Goal: Check status: Check status

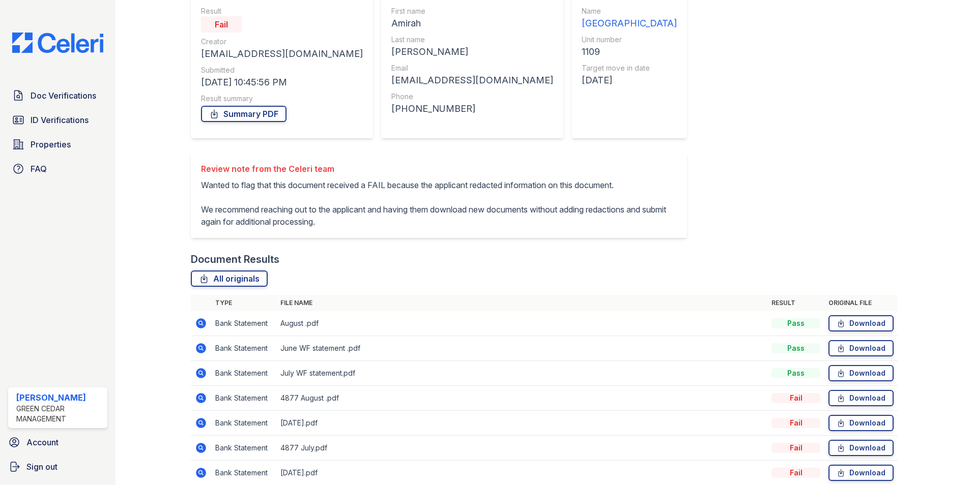
scroll to position [102, 0]
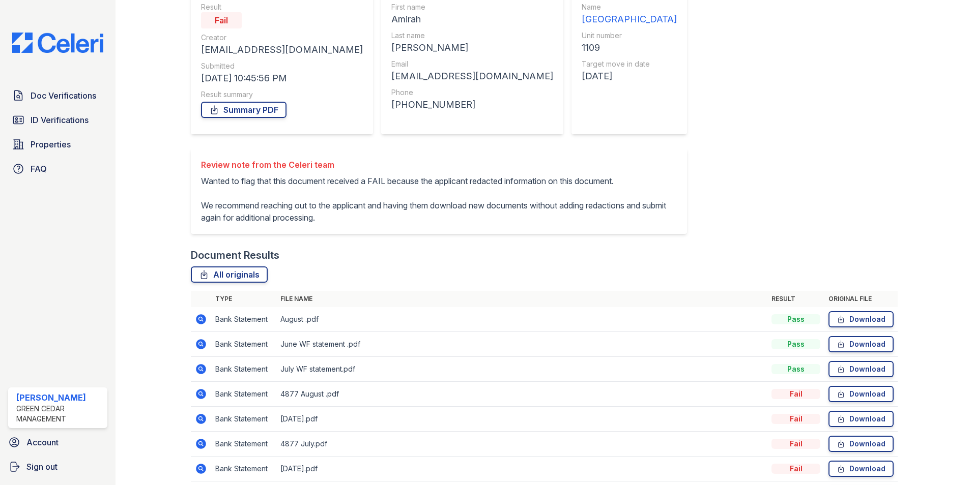
click at [206, 326] on icon at bounding box center [201, 319] width 12 height 12
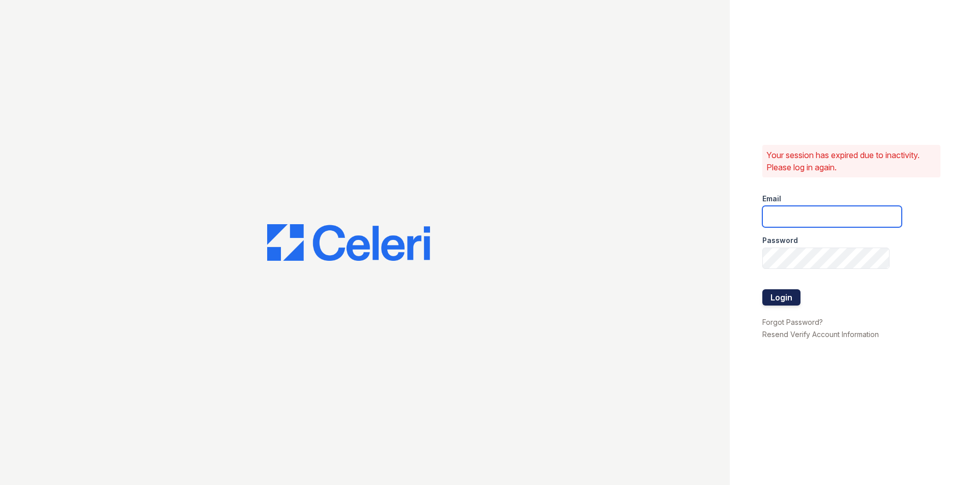
type input "Lamine.Barry@corcoran.com"
click at [780, 304] on button "Login" at bounding box center [781, 298] width 38 height 16
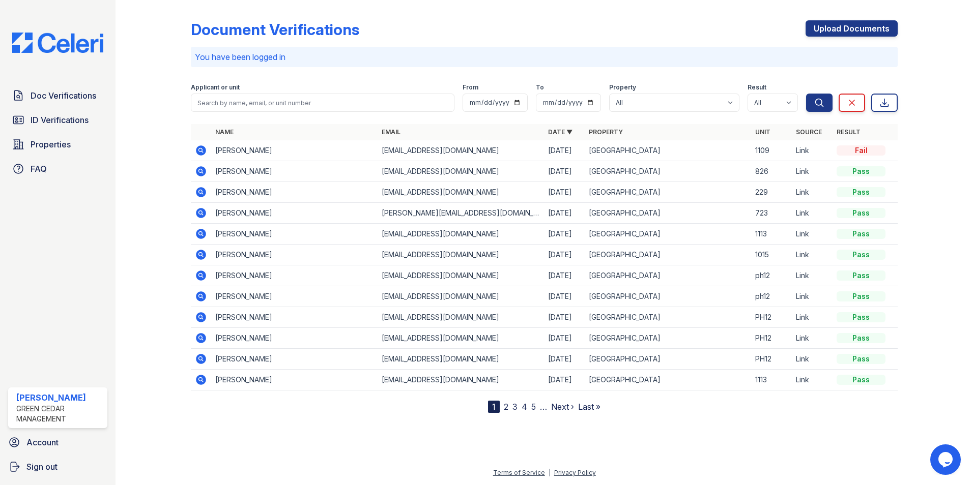
click at [197, 151] on icon at bounding box center [201, 151] width 10 height 10
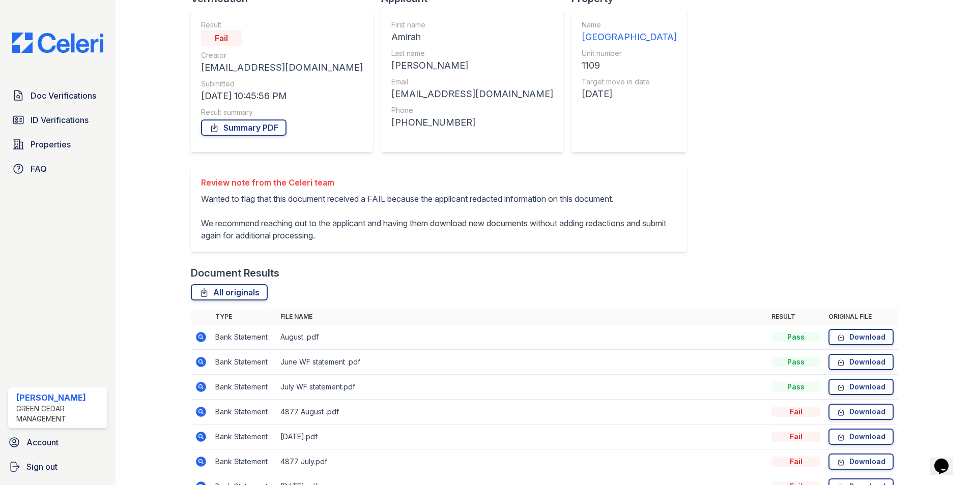
scroll to position [230, 0]
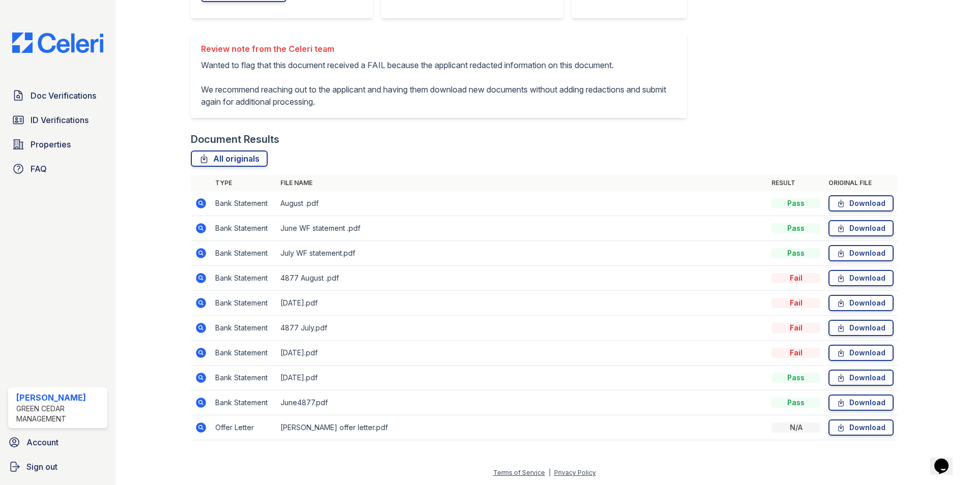
click at [202, 202] on icon at bounding box center [201, 203] width 10 height 10
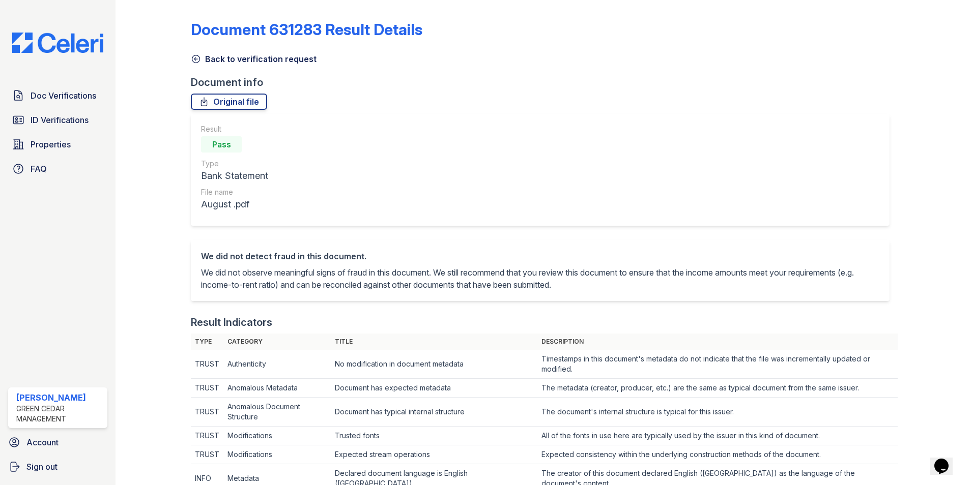
click at [196, 59] on icon at bounding box center [196, 59] width 10 height 10
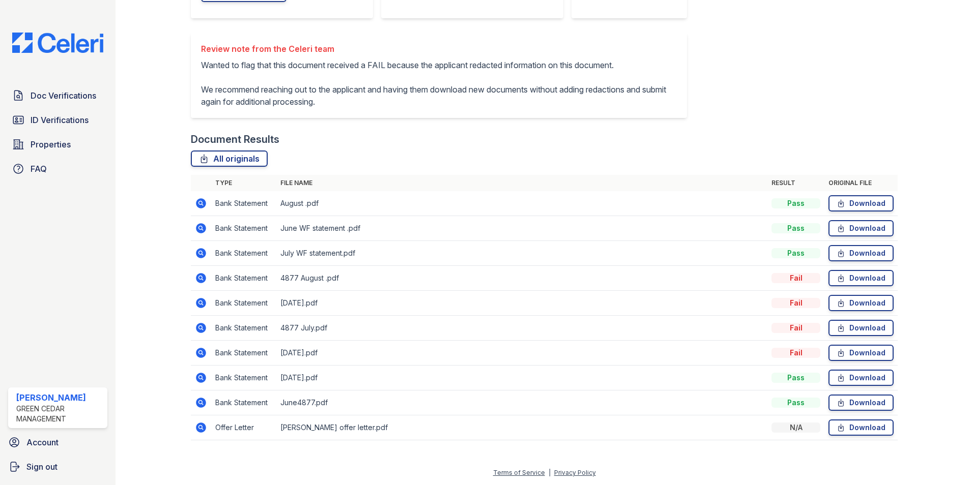
scroll to position [230, 0]
click at [203, 377] on icon at bounding box center [201, 378] width 10 height 10
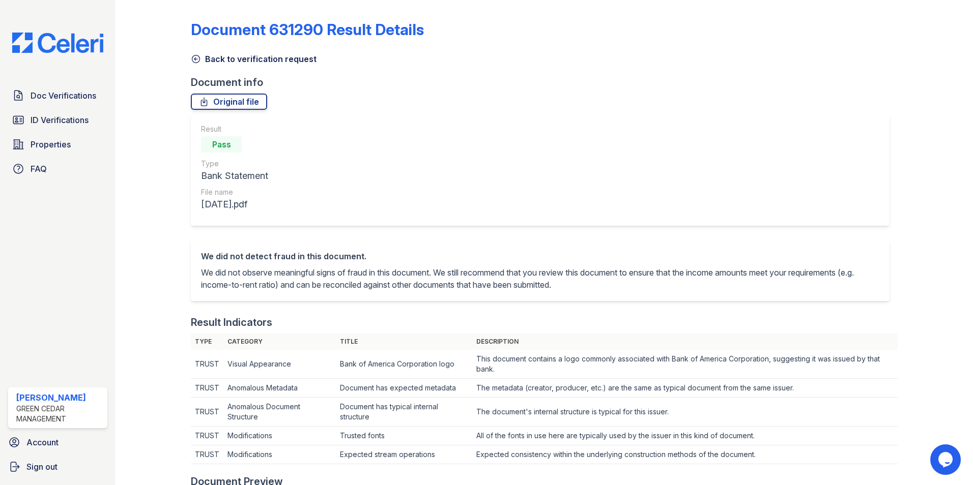
click at [195, 61] on icon at bounding box center [196, 59] width 10 height 10
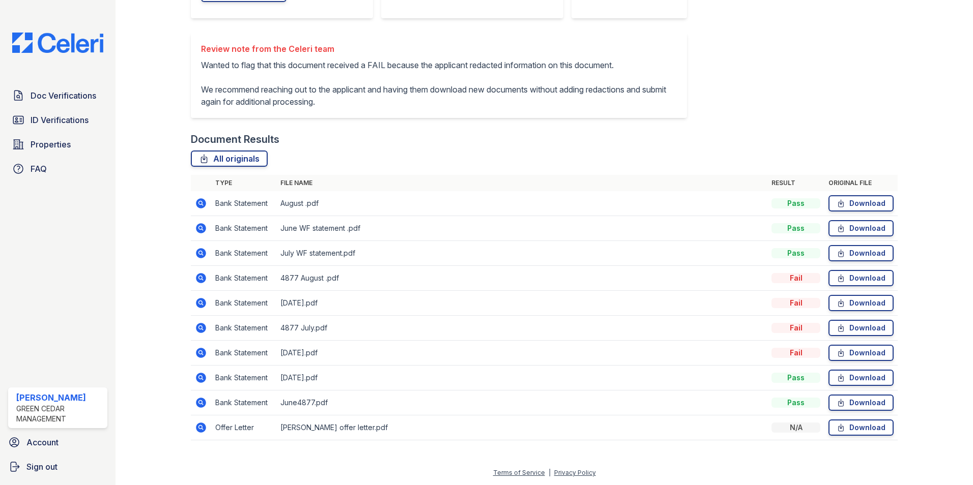
scroll to position [230, 0]
click at [201, 328] on icon at bounding box center [200, 327] width 3 height 3
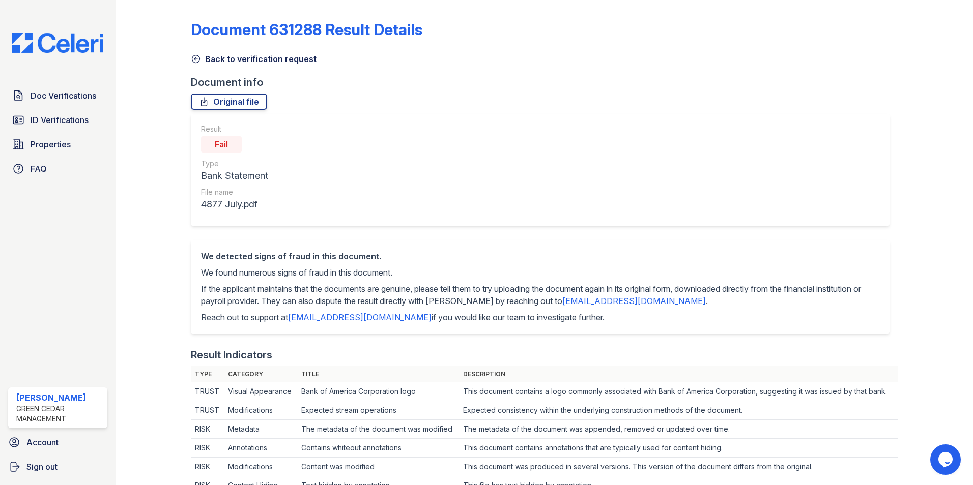
click at [197, 55] on icon at bounding box center [196, 59] width 8 height 8
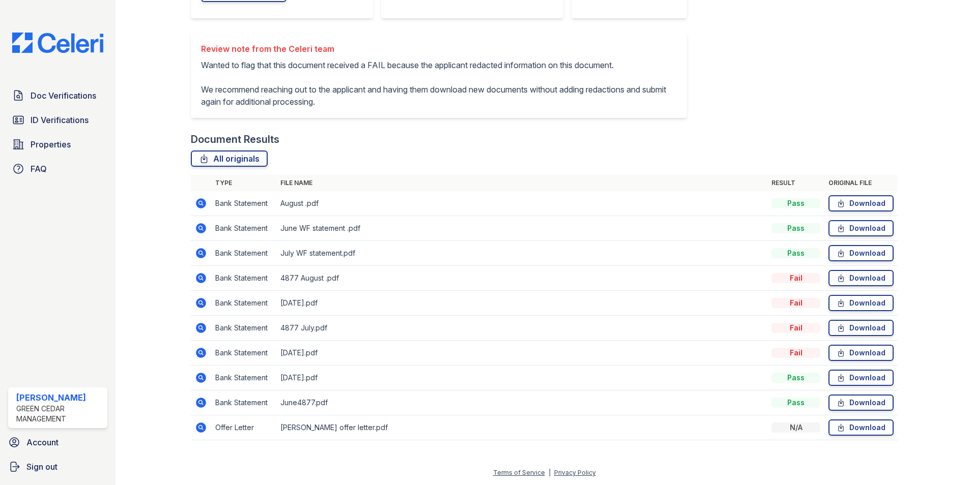
scroll to position [230, 0]
click at [199, 255] on icon at bounding box center [201, 253] width 10 height 10
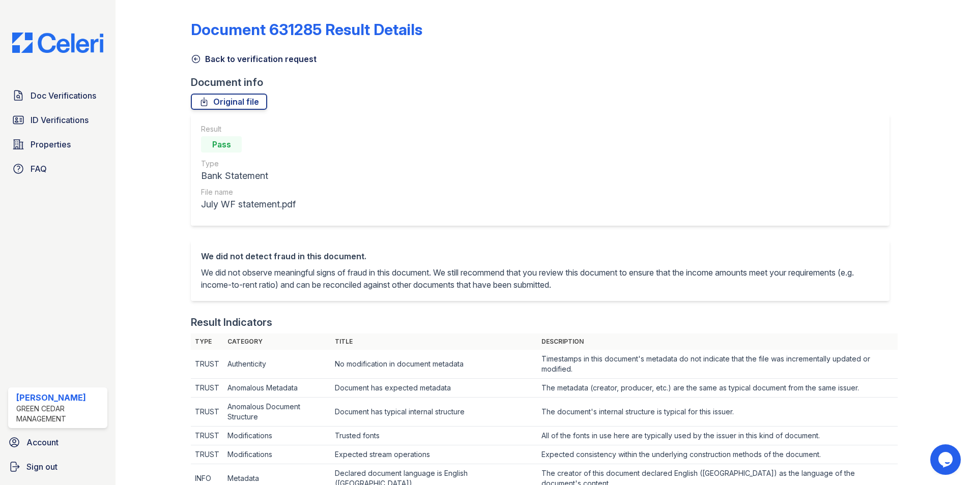
click at [195, 58] on icon at bounding box center [196, 59] width 8 height 8
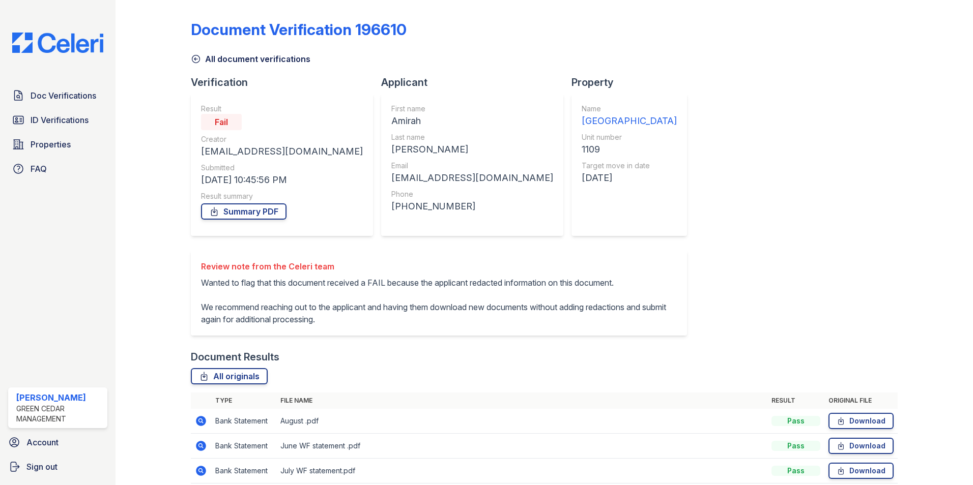
click at [57, 83] on div "Doc Verifications ID Verifications Properties FAQ Lamine Barry Green Cedar Mana…" at bounding box center [58, 242] width 116 height 485
click at [57, 89] on link "Doc Verifications" at bounding box center [57, 95] width 99 height 20
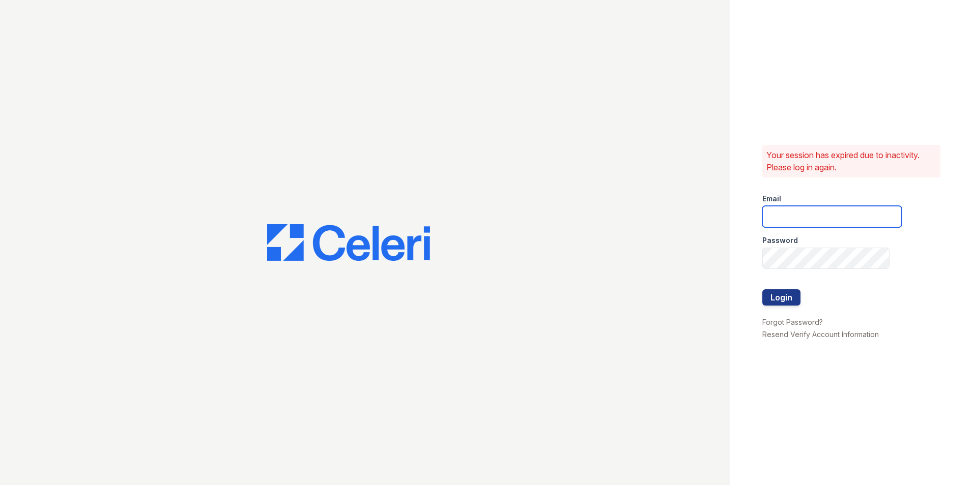
type input "Lamine.Barry@corcoran.com"
click at [788, 296] on button "Login" at bounding box center [781, 298] width 38 height 16
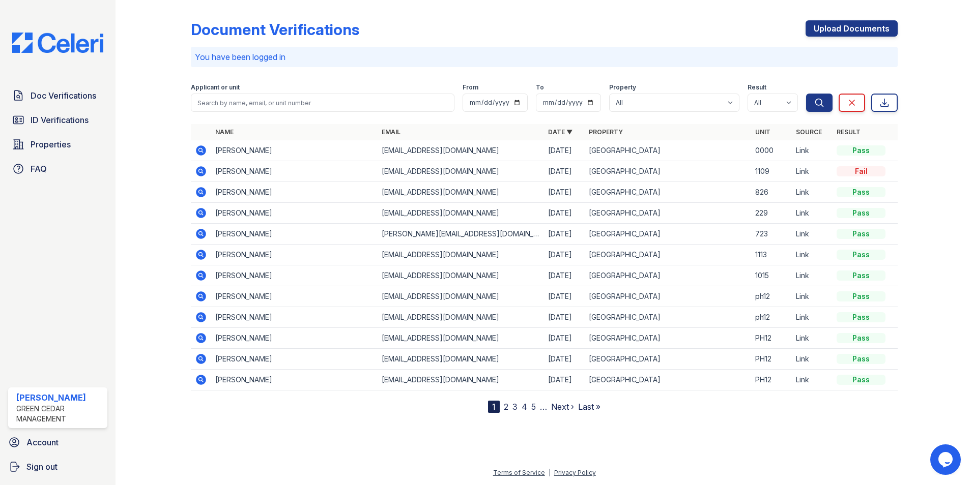
click at [203, 148] on icon at bounding box center [201, 151] width 10 height 10
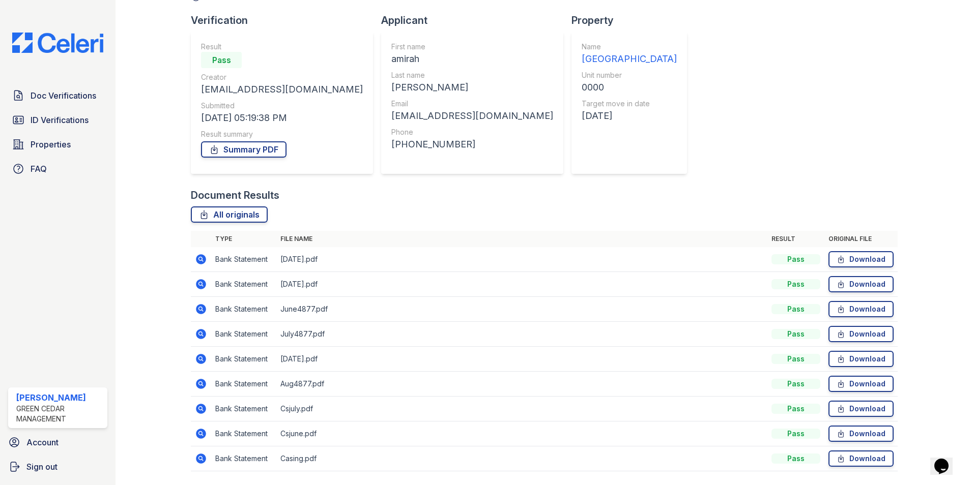
scroll to position [93, 0]
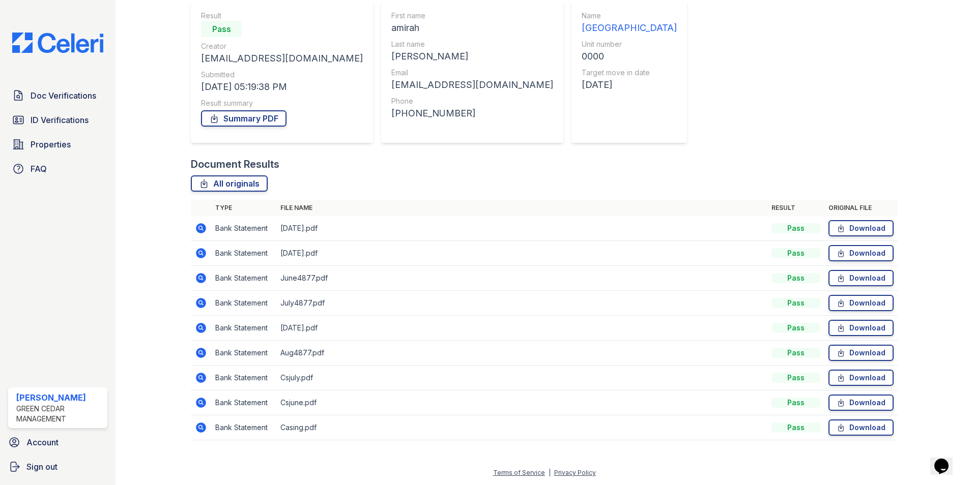
click at [199, 375] on icon at bounding box center [201, 378] width 10 height 10
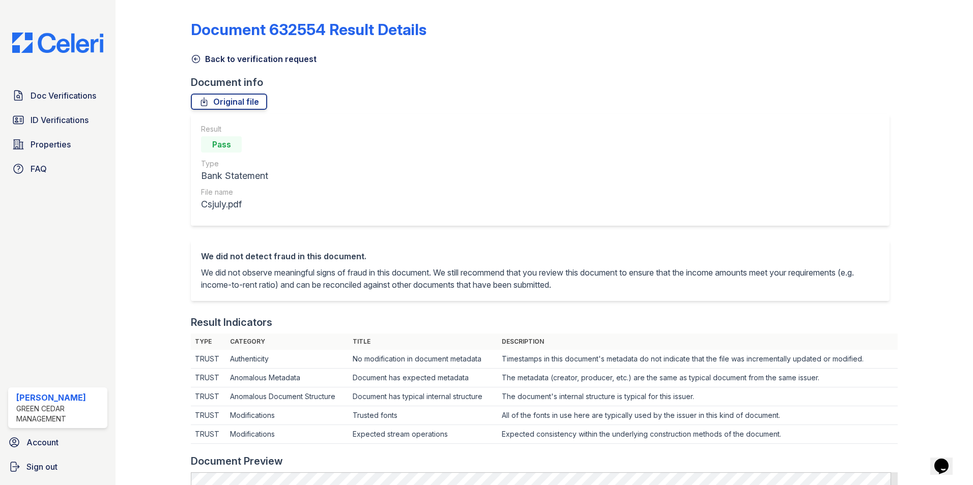
click at [191, 60] on icon at bounding box center [196, 59] width 10 height 10
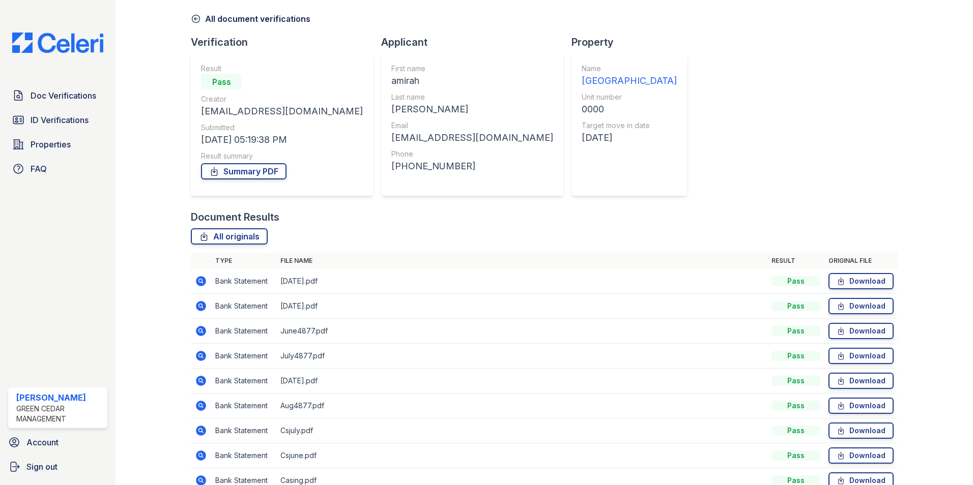
scroll to position [93, 0]
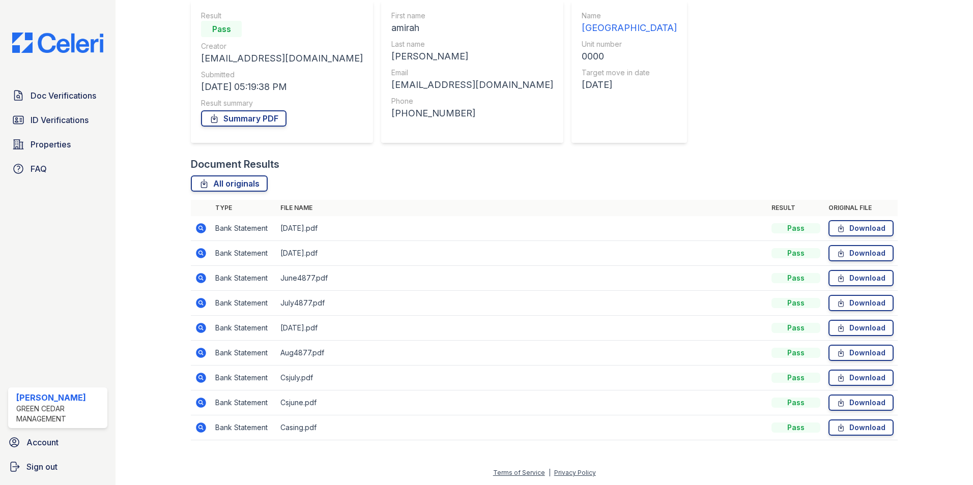
click at [200, 356] on icon at bounding box center [201, 353] width 10 height 10
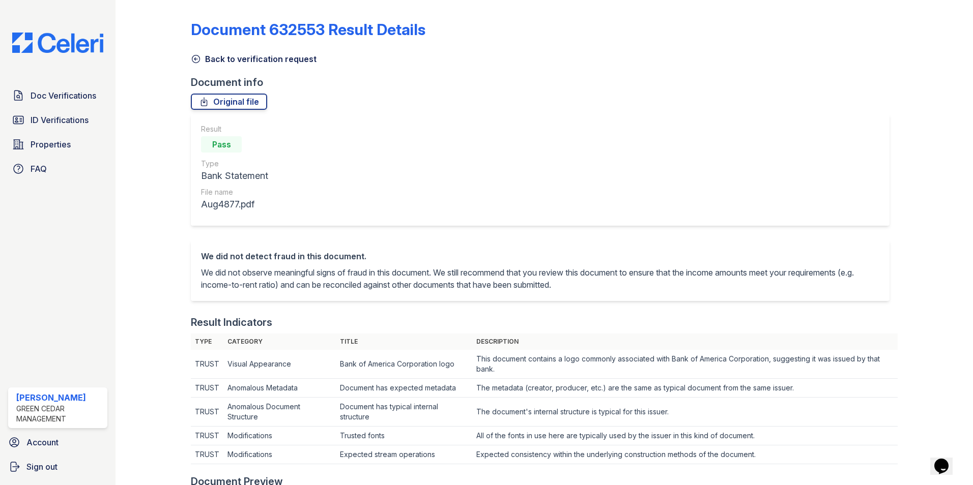
click at [195, 62] on icon at bounding box center [196, 59] width 10 height 10
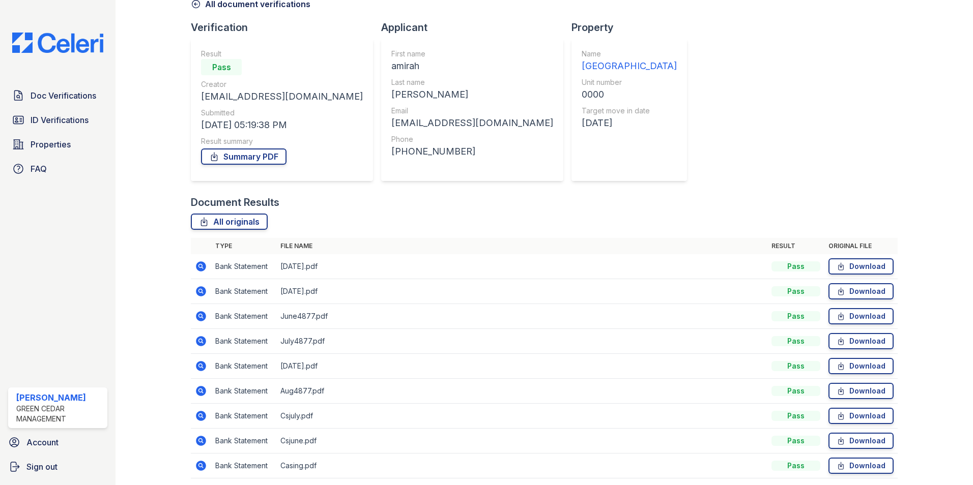
scroll to position [93, 0]
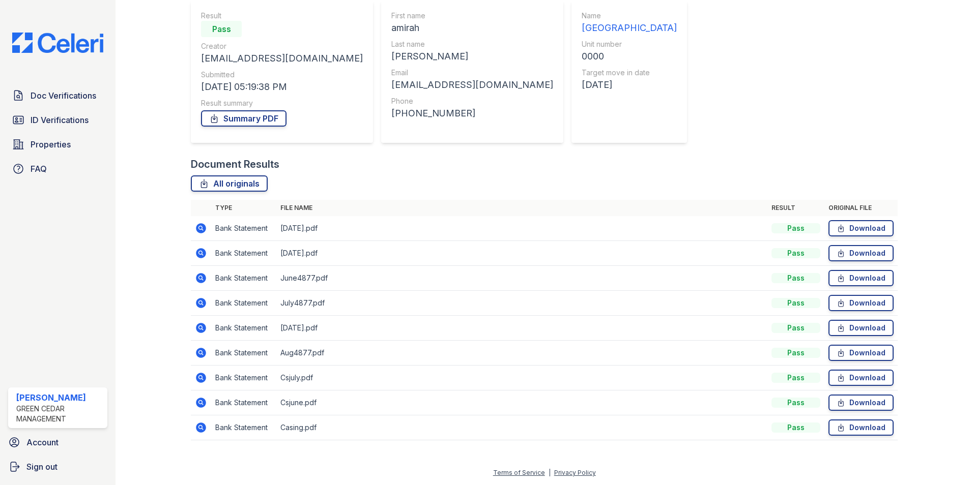
click at [200, 230] on icon at bounding box center [201, 228] width 10 height 10
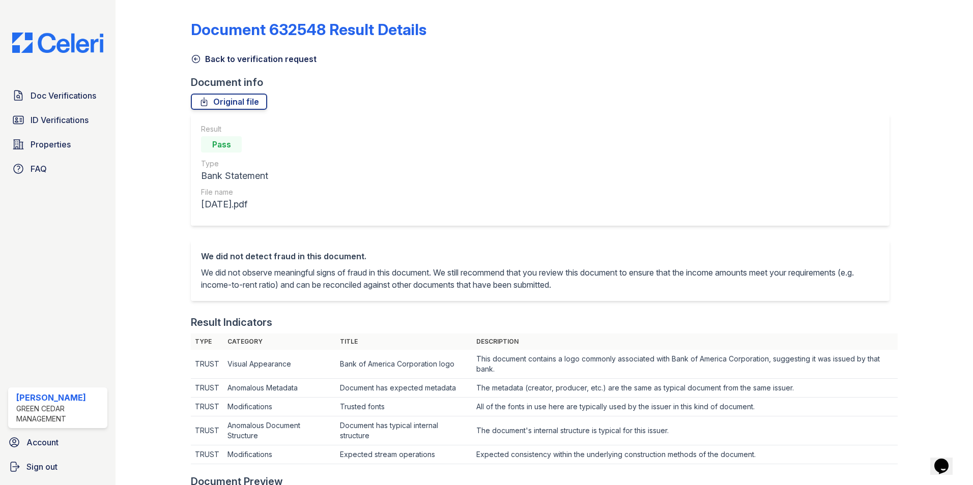
click at [197, 61] on icon at bounding box center [196, 59] width 10 height 10
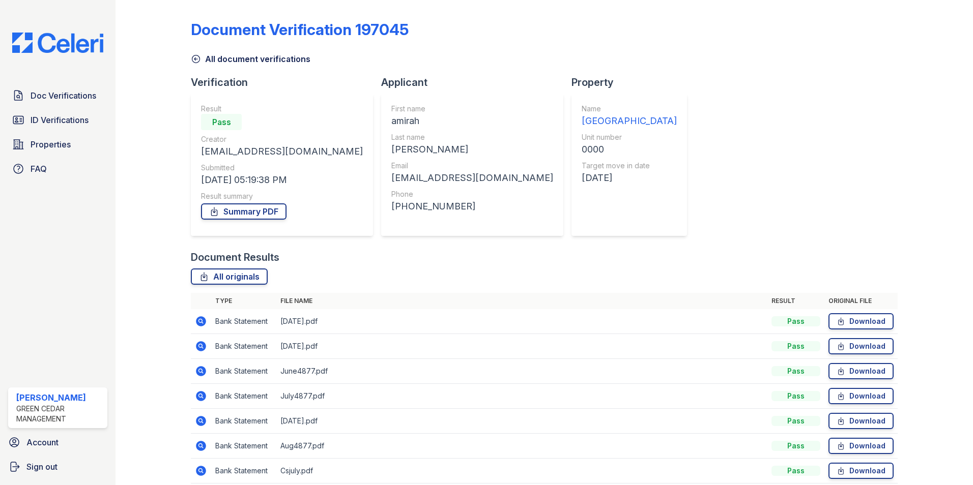
click at [203, 346] on icon at bounding box center [201, 346] width 10 height 10
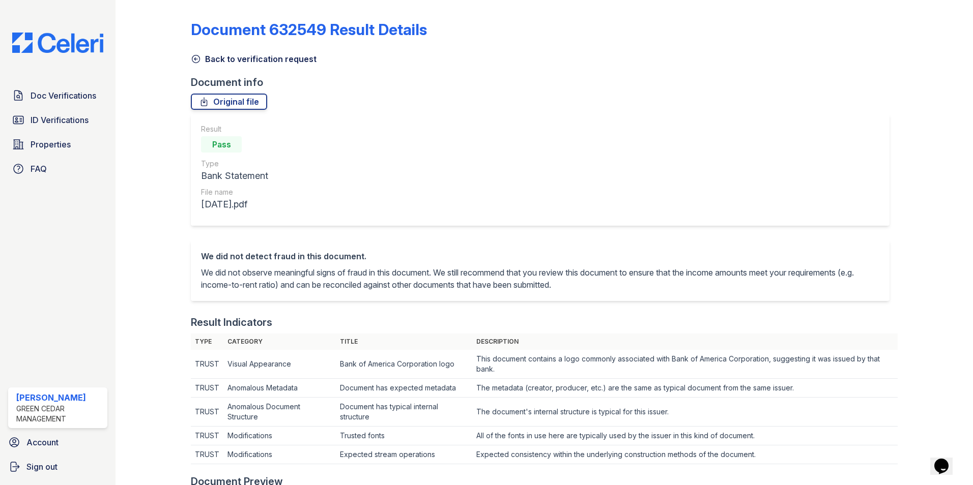
click at [196, 57] on icon at bounding box center [196, 59] width 10 height 10
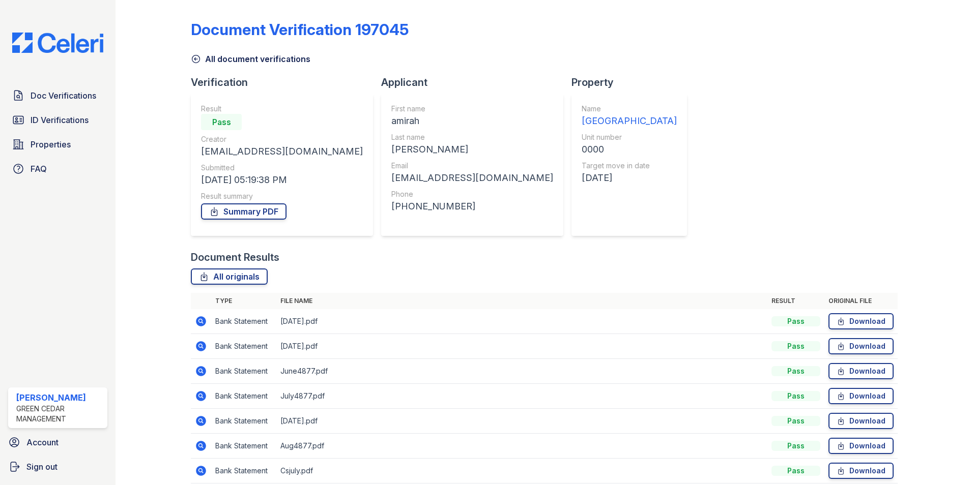
scroll to position [93, 0]
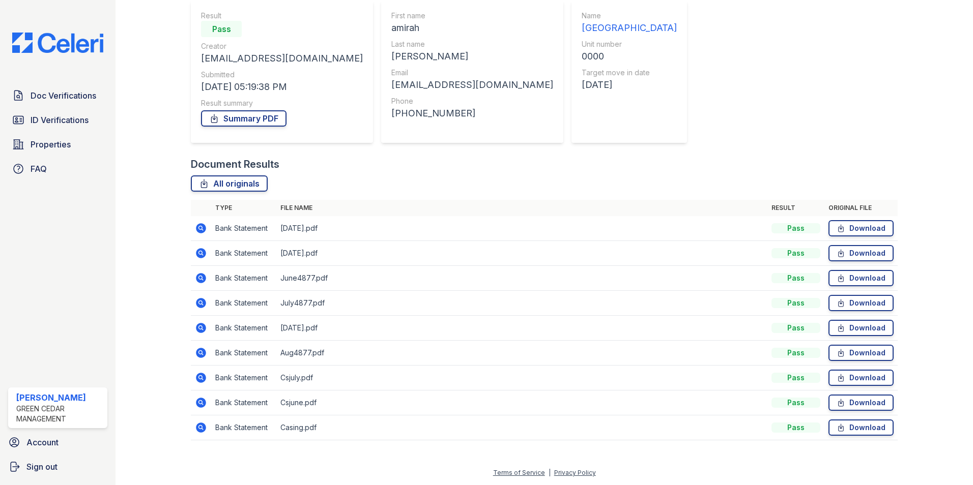
click at [201, 279] on icon at bounding box center [201, 278] width 12 height 12
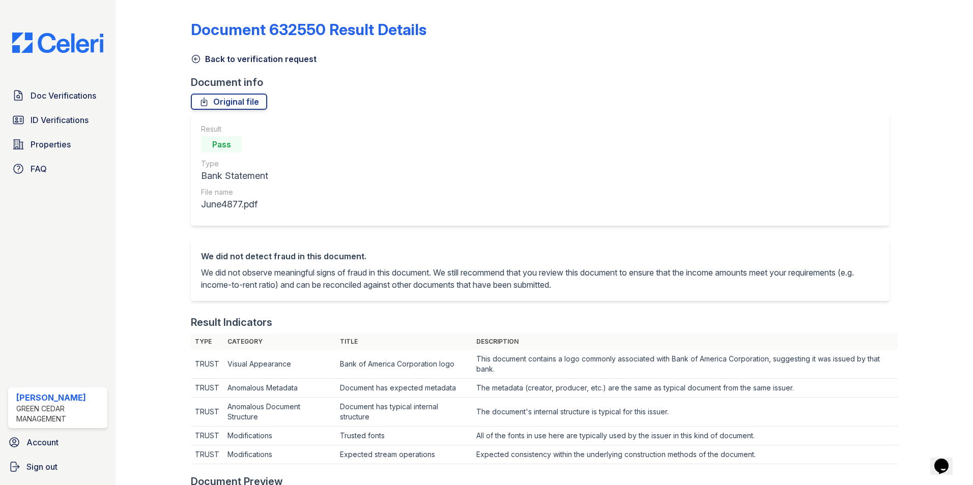
click at [192, 60] on icon at bounding box center [196, 59] width 10 height 10
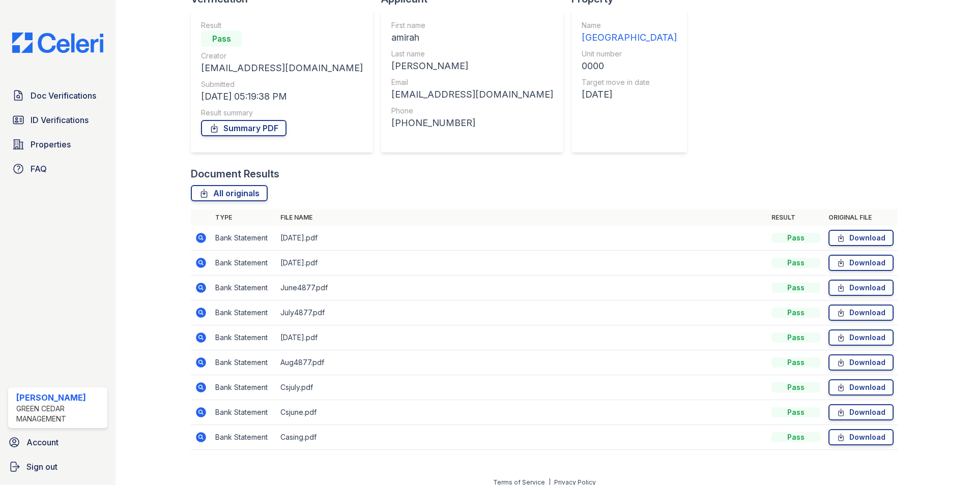
scroll to position [93, 0]
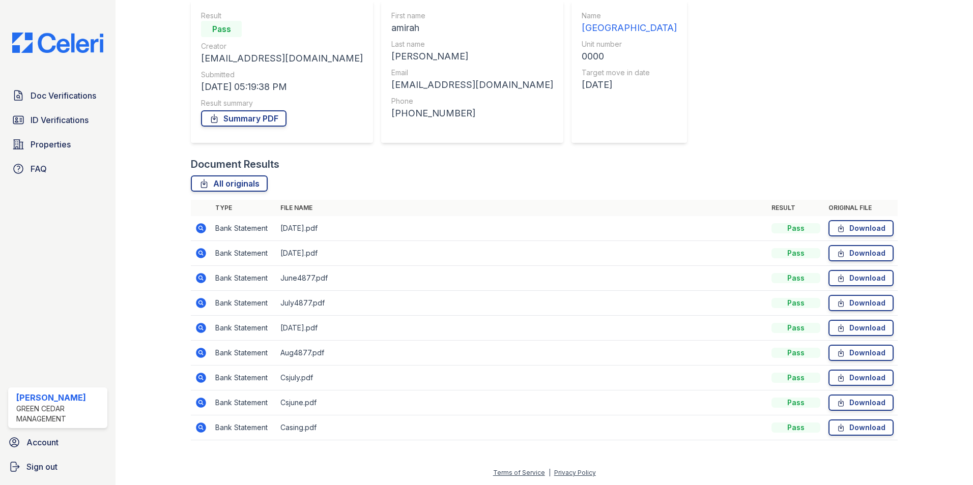
click at [203, 328] on icon at bounding box center [201, 328] width 10 height 10
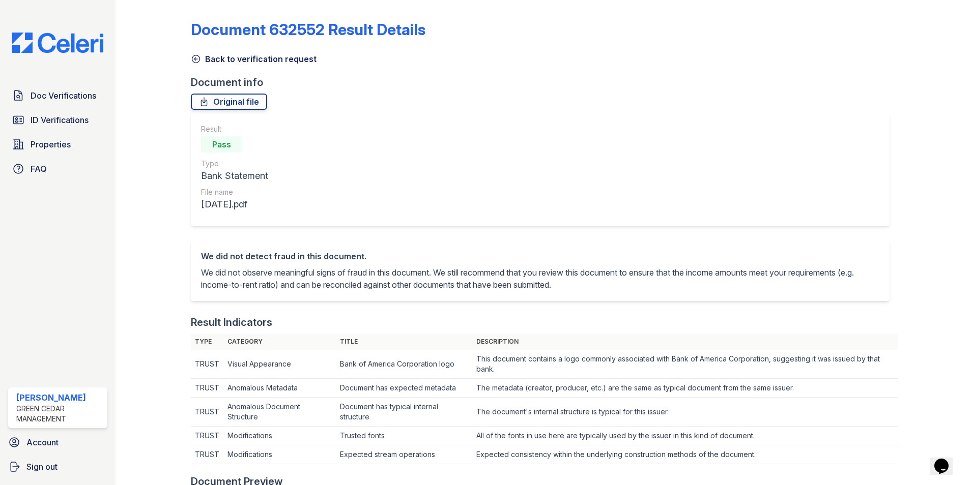
click at [194, 57] on icon at bounding box center [196, 59] width 10 height 10
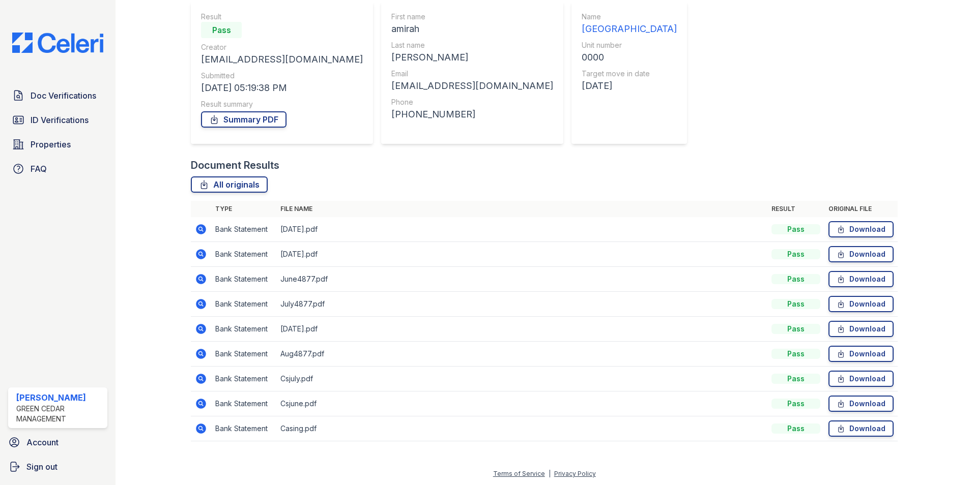
scroll to position [93, 0]
click at [206, 382] on icon at bounding box center [201, 378] width 12 height 12
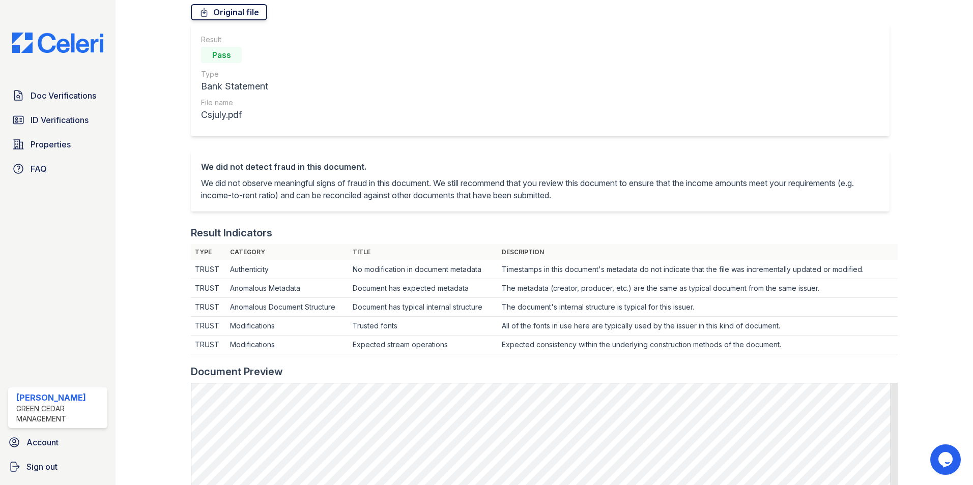
scroll to position [49, 0]
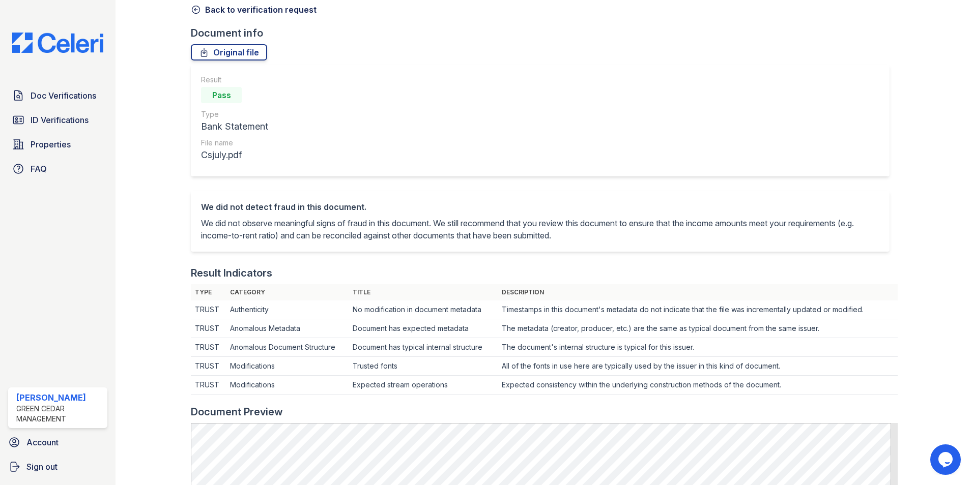
click at [194, 12] on icon at bounding box center [196, 10] width 10 height 10
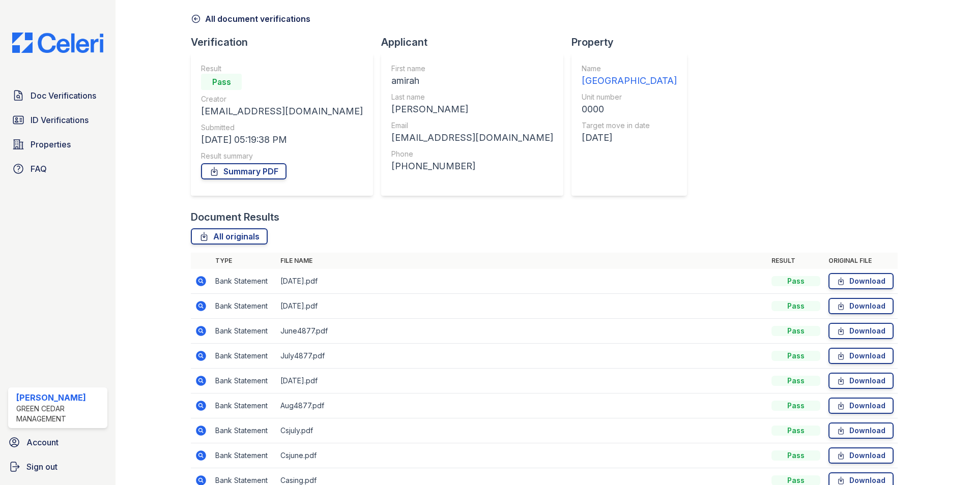
scroll to position [93, 0]
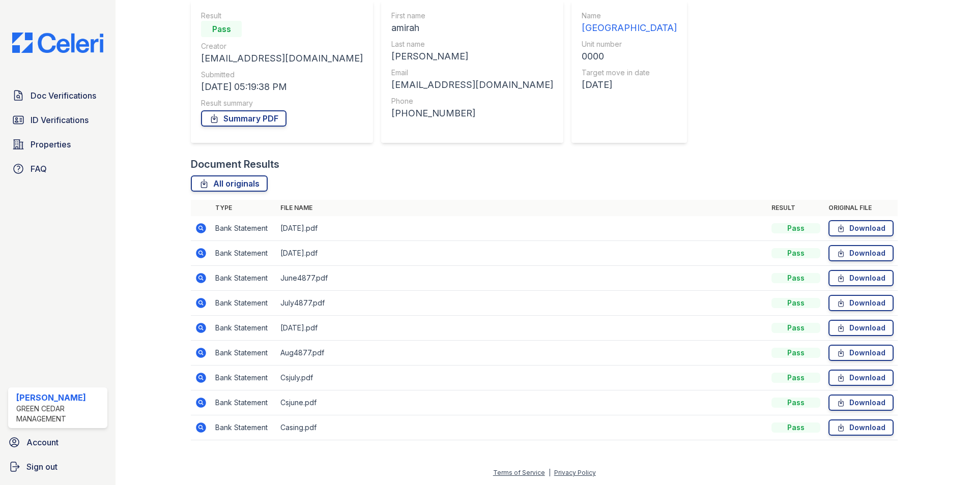
click at [203, 409] on icon at bounding box center [201, 403] width 12 height 12
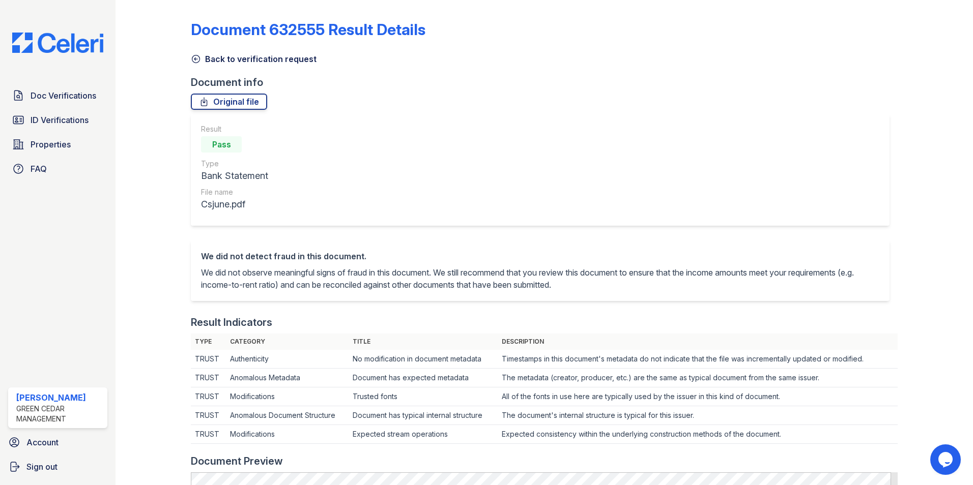
click at [194, 58] on icon at bounding box center [196, 59] width 10 height 10
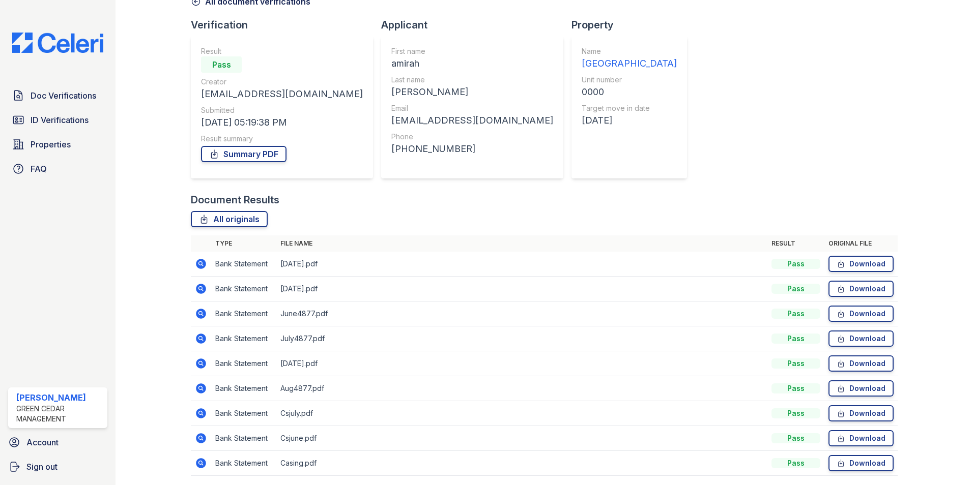
scroll to position [93, 0]
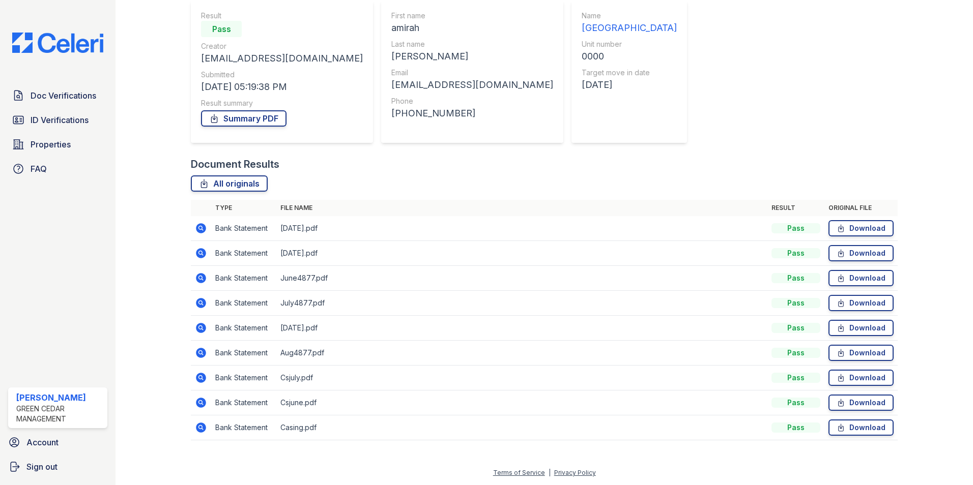
click at [198, 429] on icon at bounding box center [201, 428] width 10 height 10
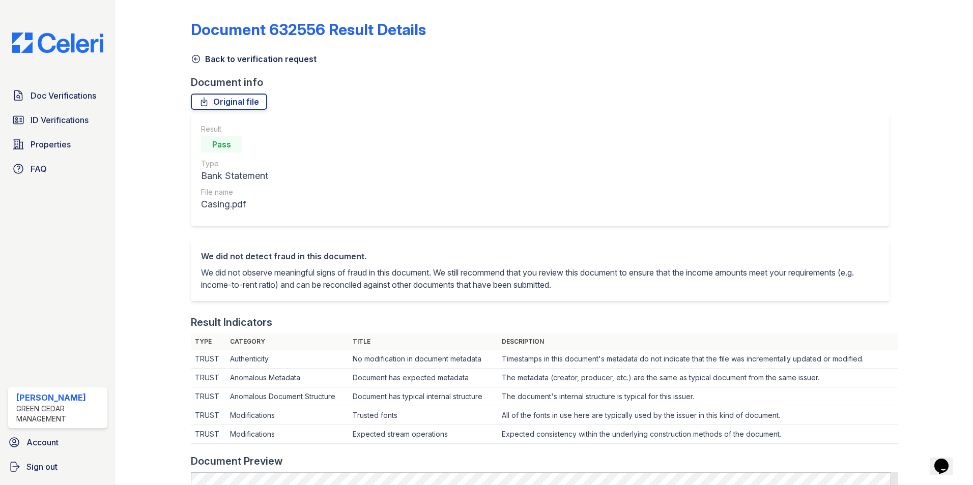
click at [192, 58] on icon at bounding box center [196, 59] width 10 height 10
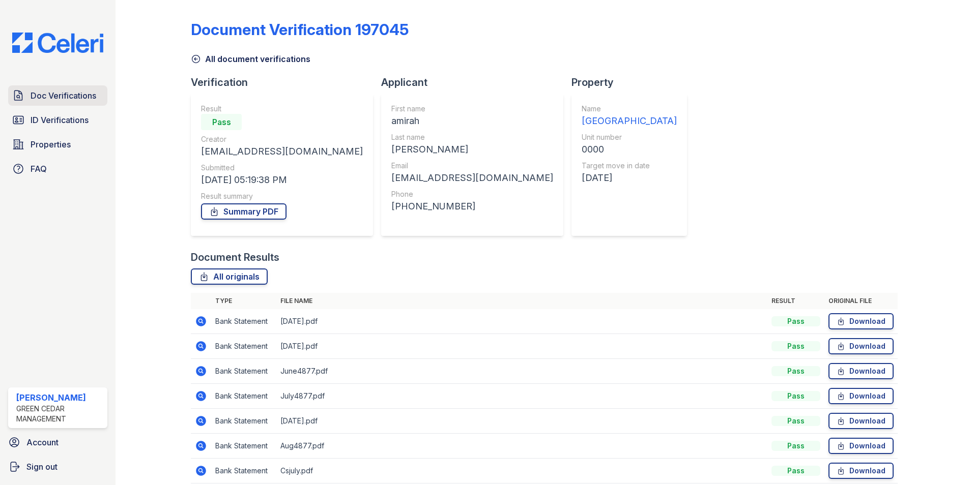
click at [85, 95] on span "Doc Verifications" at bounding box center [64, 96] width 66 height 12
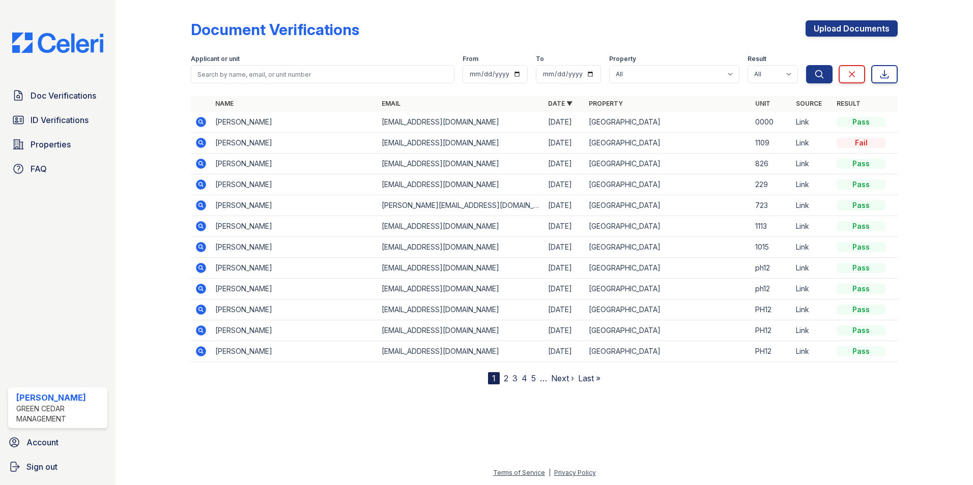
click at [203, 119] on icon at bounding box center [201, 122] width 10 height 10
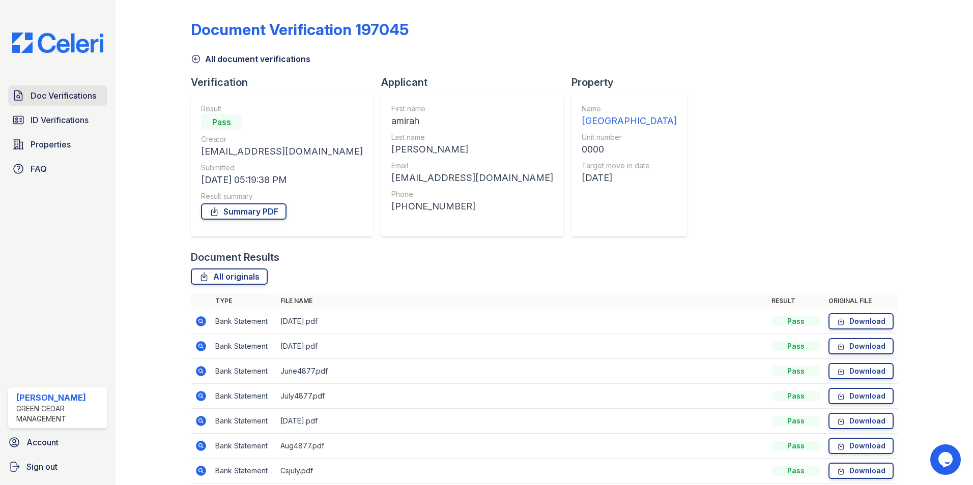
click at [60, 96] on span "Doc Verifications" at bounding box center [64, 96] width 66 height 12
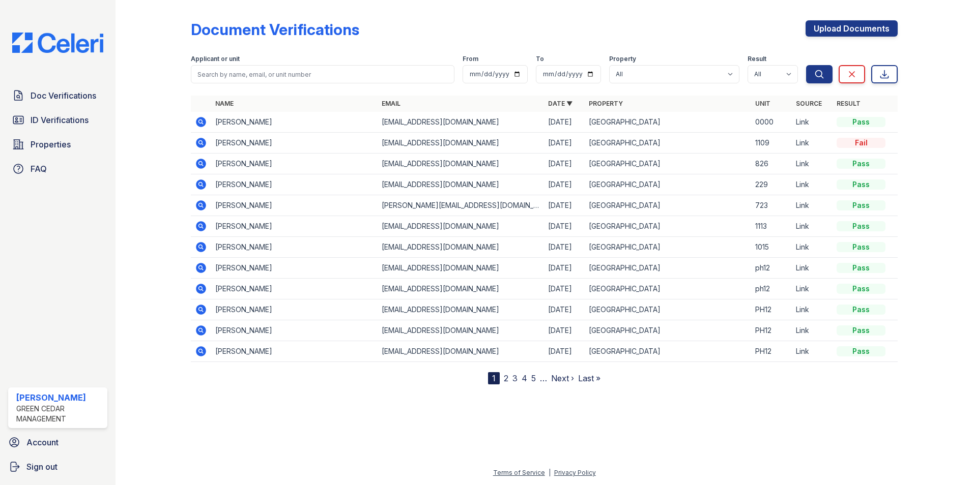
click at [200, 120] on icon at bounding box center [201, 122] width 12 height 12
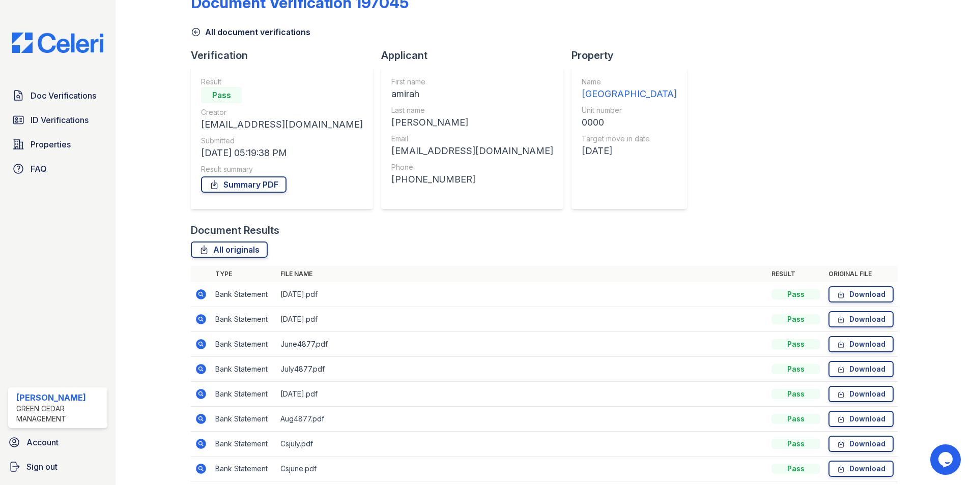
scroll to position [93, 0]
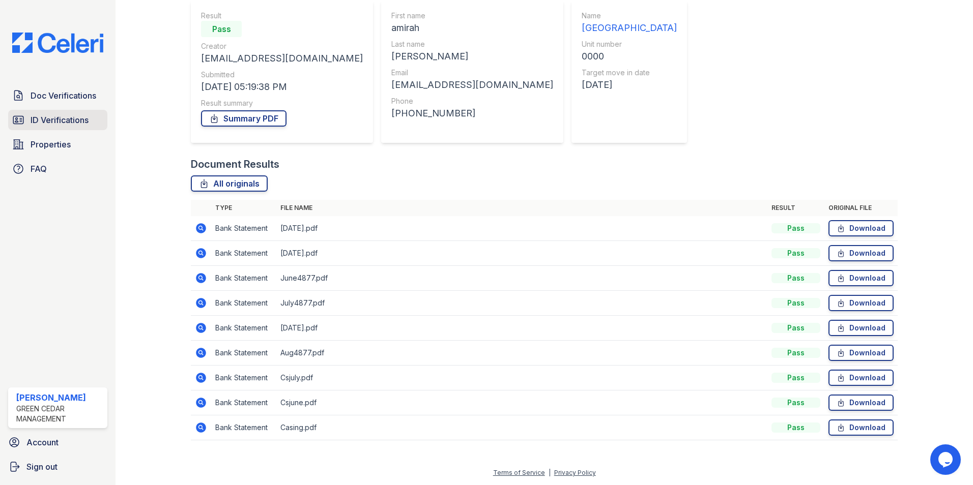
click at [68, 115] on span "ID Verifications" at bounding box center [60, 120] width 58 height 12
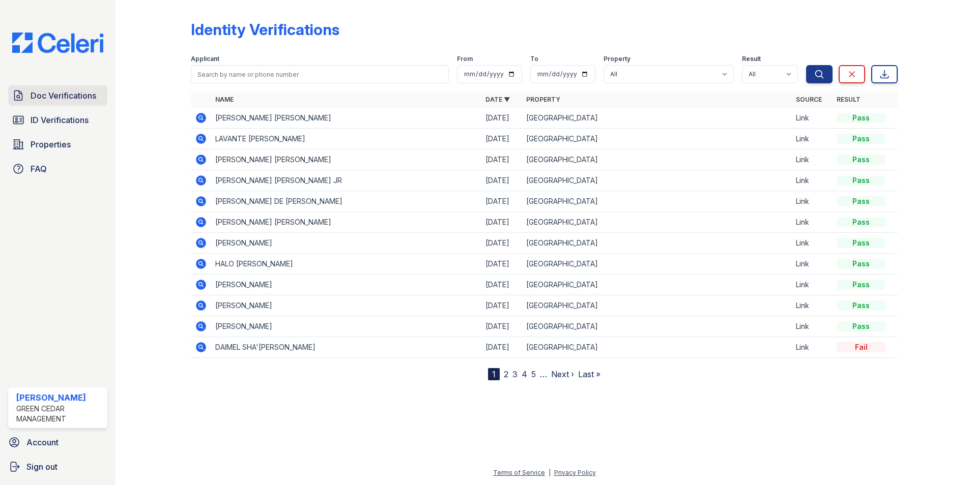
click at [68, 104] on link "Doc Verifications" at bounding box center [57, 95] width 99 height 20
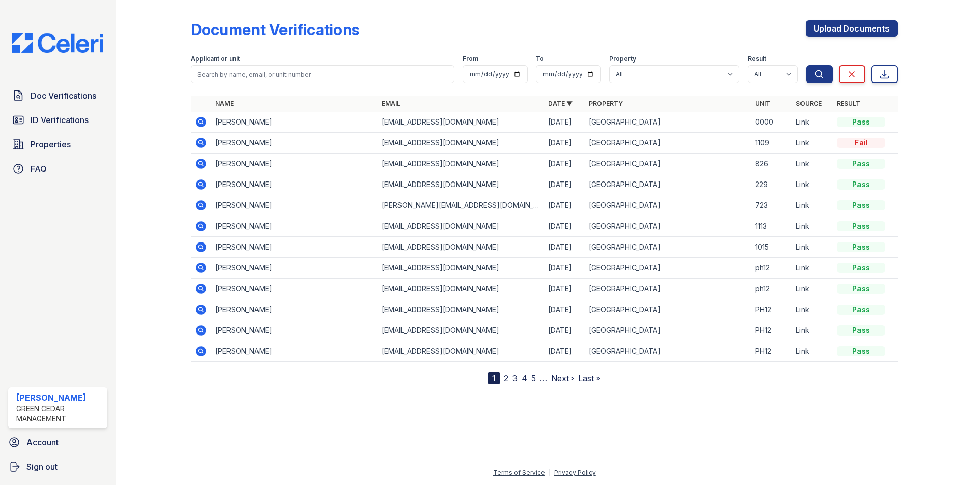
click at [200, 143] on icon at bounding box center [200, 142] width 3 height 3
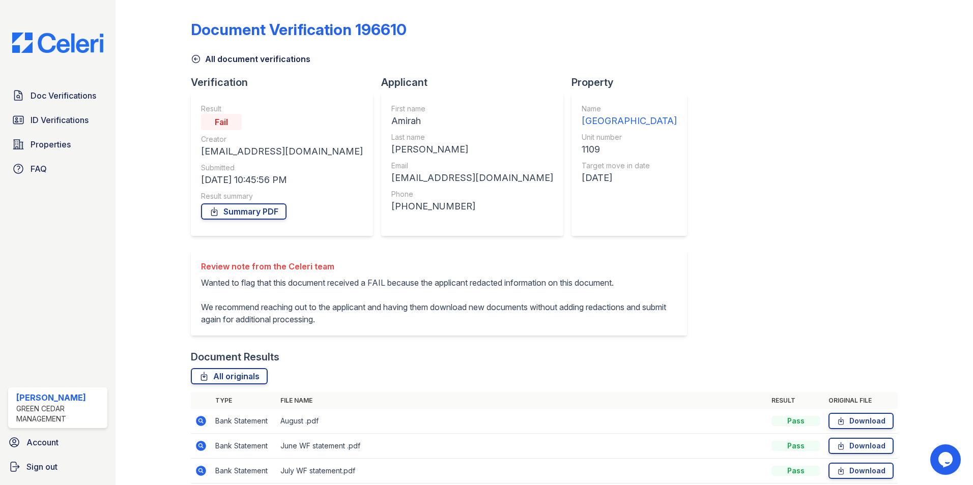
click at [197, 64] on link "All document verifications" at bounding box center [251, 59] width 120 height 12
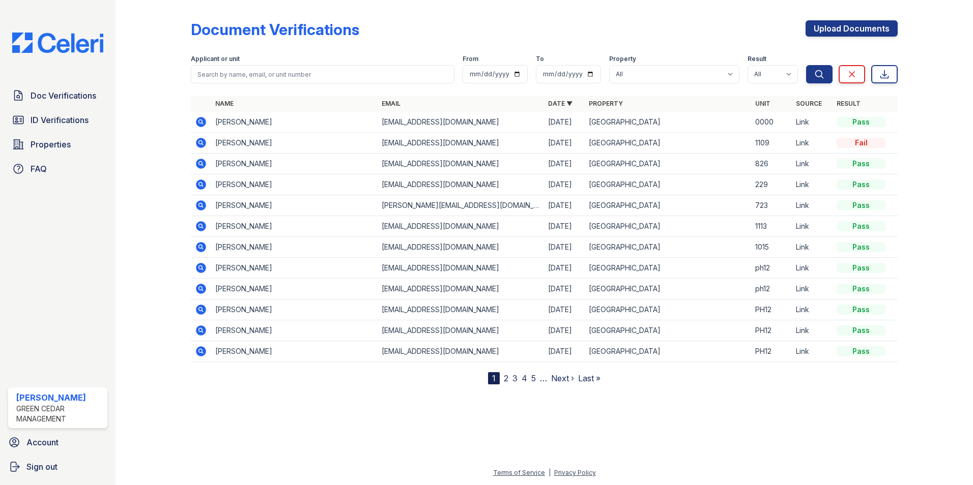
click at [205, 123] on icon at bounding box center [201, 122] width 10 height 10
